Goal: Complete application form

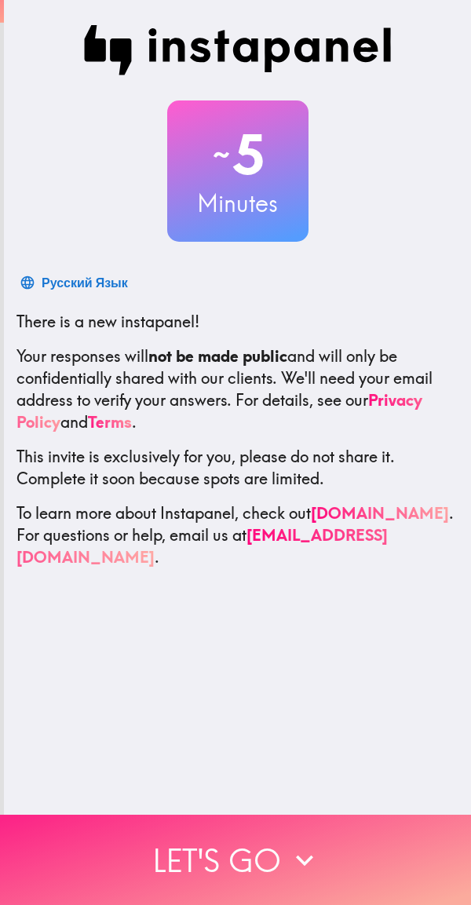
click at [296, 855] on icon "button" at bounding box center [304, 860] width 17 height 11
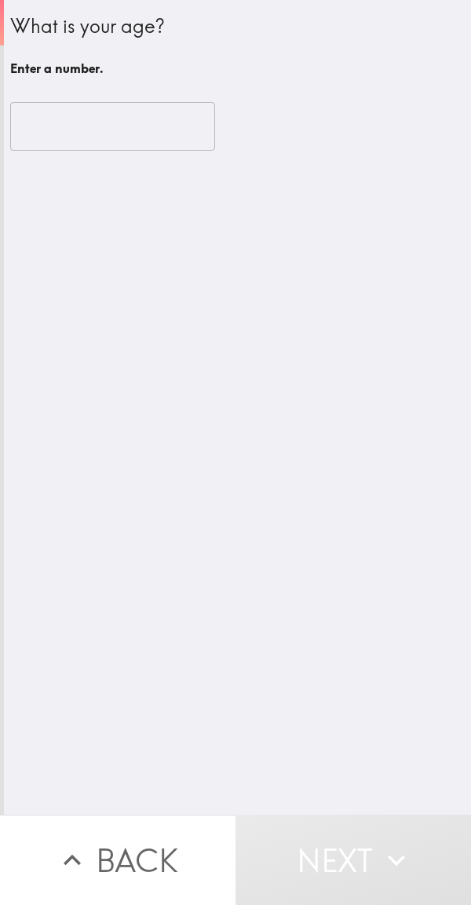
click at [125, 131] on input "number" at bounding box center [112, 126] width 205 height 49
click at [123, 132] on input "number" at bounding box center [112, 126] width 205 height 49
click at [121, 126] on input "number" at bounding box center [112, 126] width 205 height 49
click at [130, 116] on input "number" at bounding box center [112, 126] width 205 height 49
click at [137, 119] on input "number" at bounding box center [112, 126] width 205 height 49
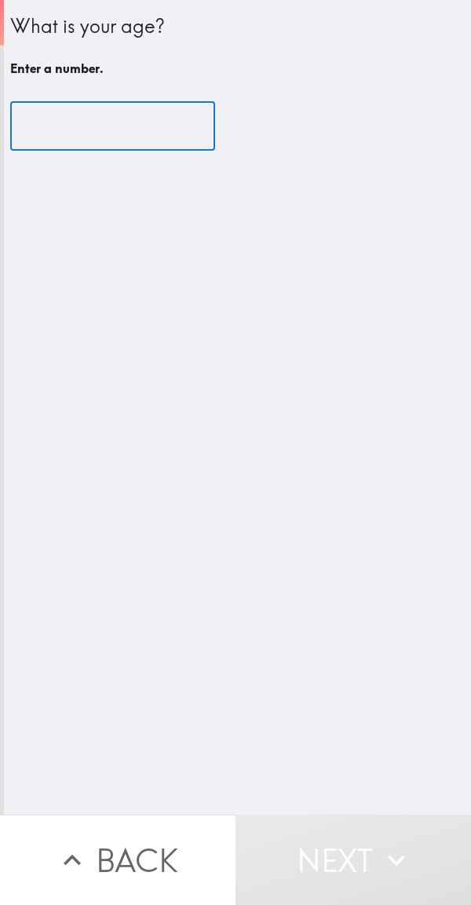
type input "-1"
click at [174, 127] on input "-1" at bounding box center [112, 126] width 205 height 49
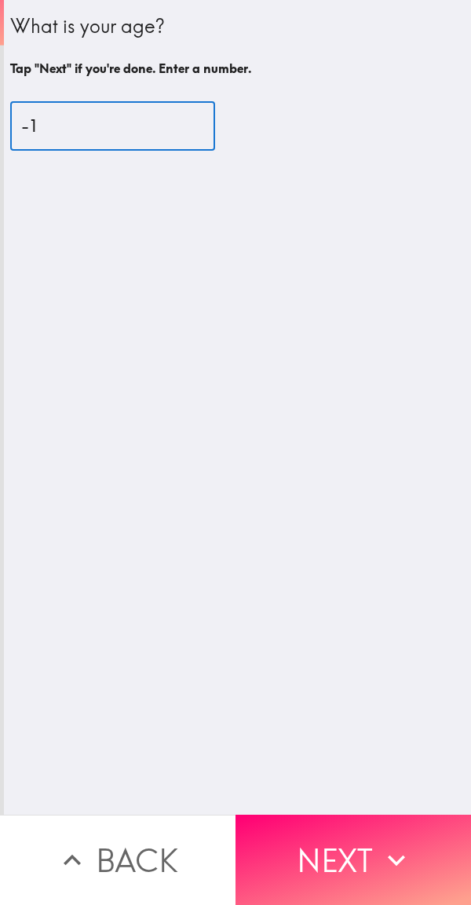
click at [86, 254] on div "What is your age? Tap "Next" if you're done. Enter a number. -1 ​" at bounding box center [237, 407] width 467 height 815
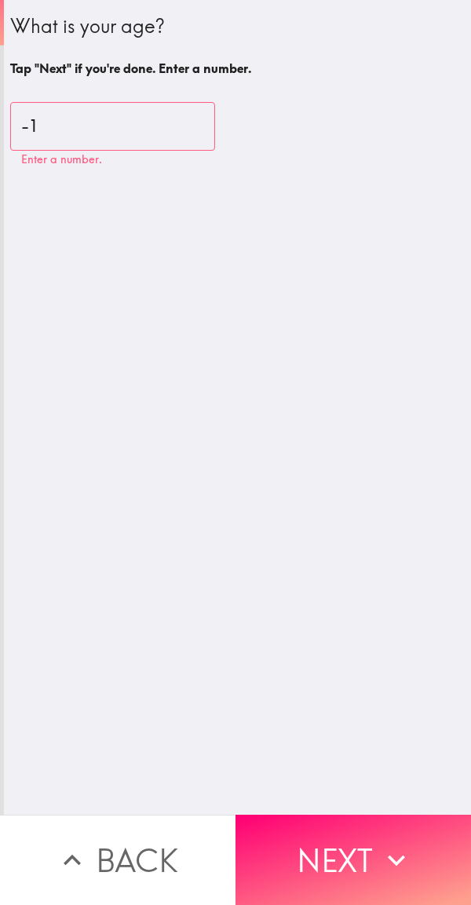
click at [86, 127] on input "-1" at bounding box center [112, 126] width 205 height 49
click at [125, 124] on input "-1" at bounding box center [112, 126] width 205 height 49
click at [136, 126] on input "-1" at bounding box center [112, 126] width 205 height 49
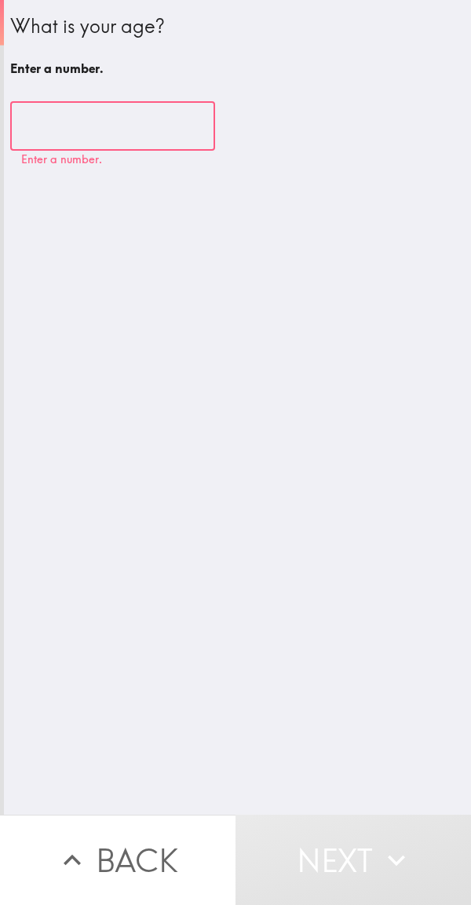
type input "1"
click at [181, 119] on input "1" at bounding box center [112, 126] width 205 height 49
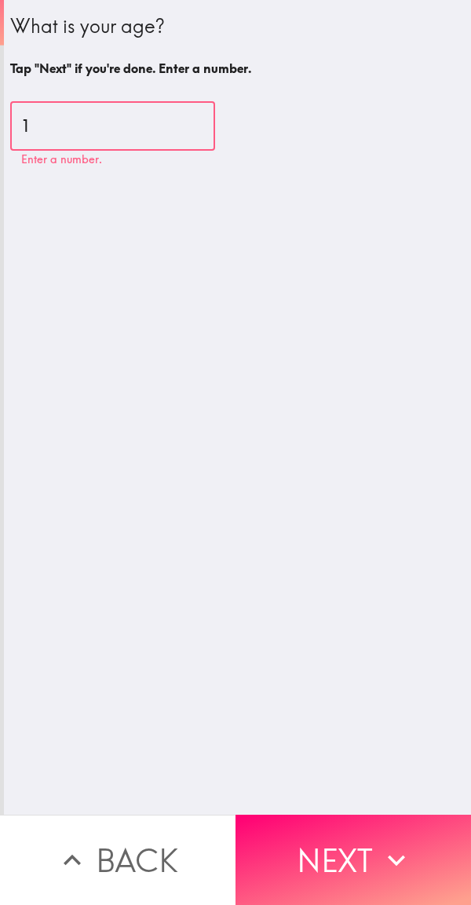
click at [79, 119] on input "1" at bounding box center [112, 126] width 205 height 49
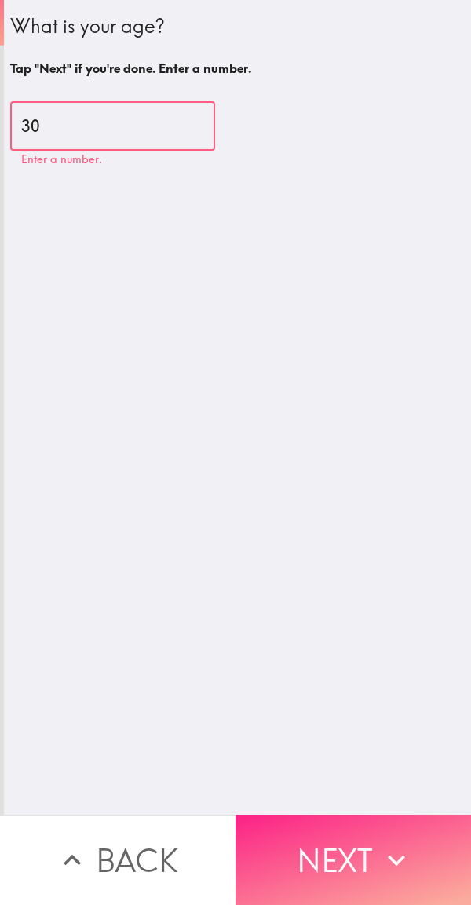
type input "30"
click at [313, 839] on button "Next" at bounding box center [354, 860] width 236 height 90
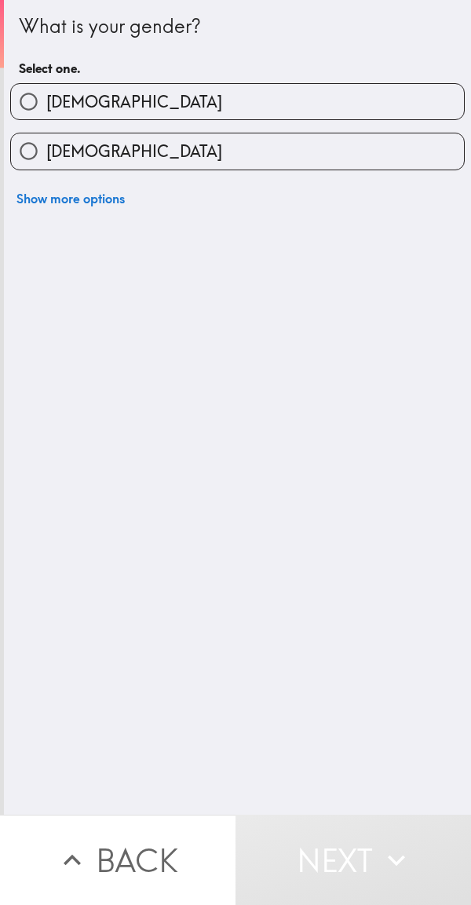
click at [27, 160] on input "[DEMOGRAPHIC_DATA]" at bounding box center [28, 150] width 35 height 35
radio input "true"
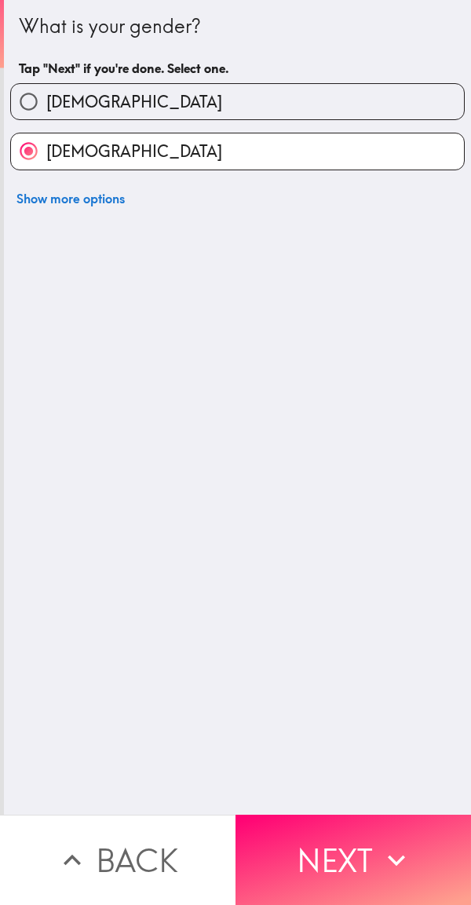
click at [177, 112] on label "[DEMOGRAPHIC_DATA]" at bounding box center [237, 101] width 453 height 35
click at [46, 112] on input "[DEMOGRAPHIC_DATA]" at bounding box center [28, 101] width 35 height 35
radio input "true"
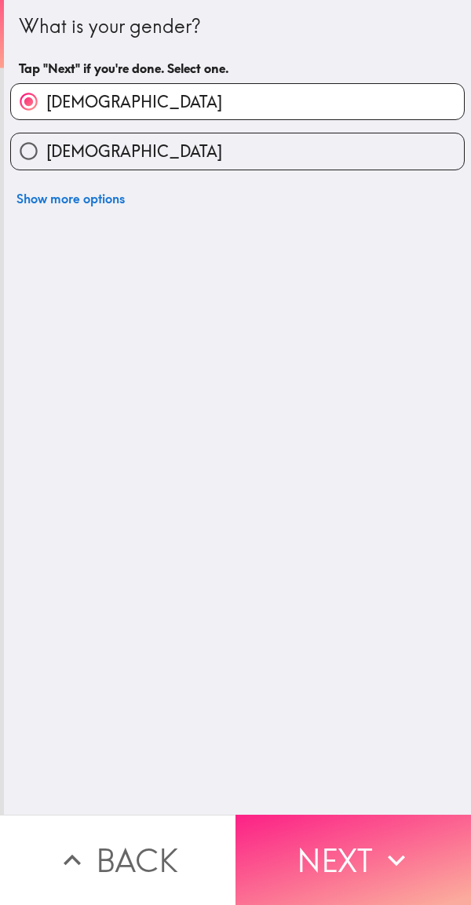
click at [379, 851] on icon "button" at bounding box center [396, 860] width 35 height 35
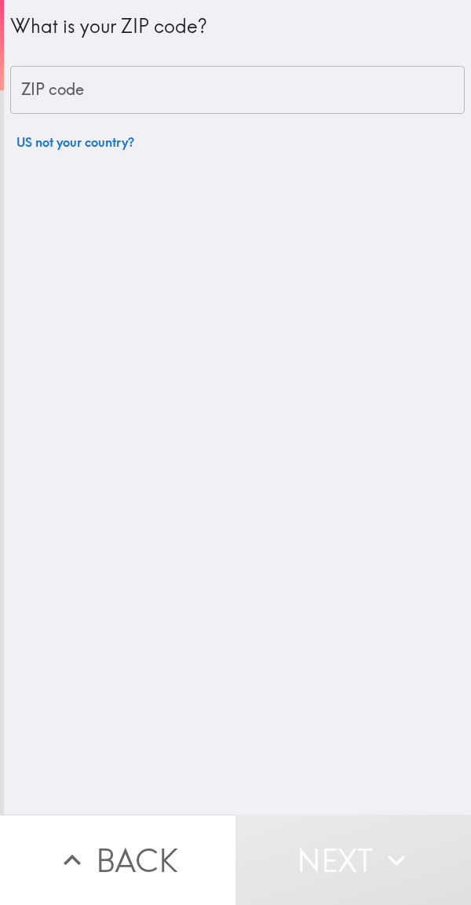
click at [203, 83] on input "ZIP code" at bounding box center [237, 90] width 455 height 49
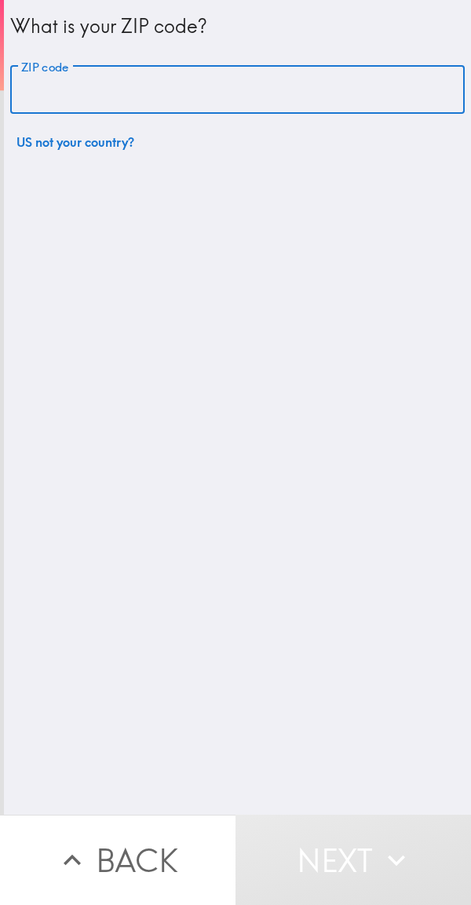
click at [329, 89] on input "ZIP code" at bounding box center [237, 90] width 455 height 49
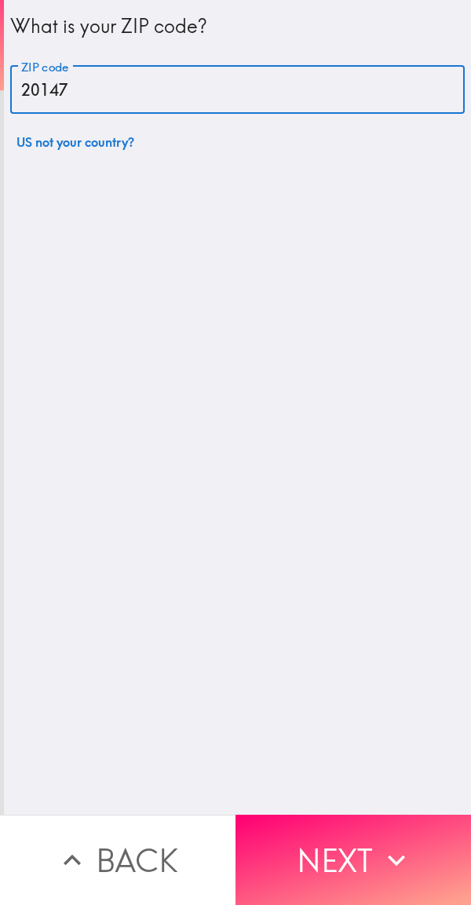
type input "20147"
